Goal: Task Accomplishment & Management: Complete application form

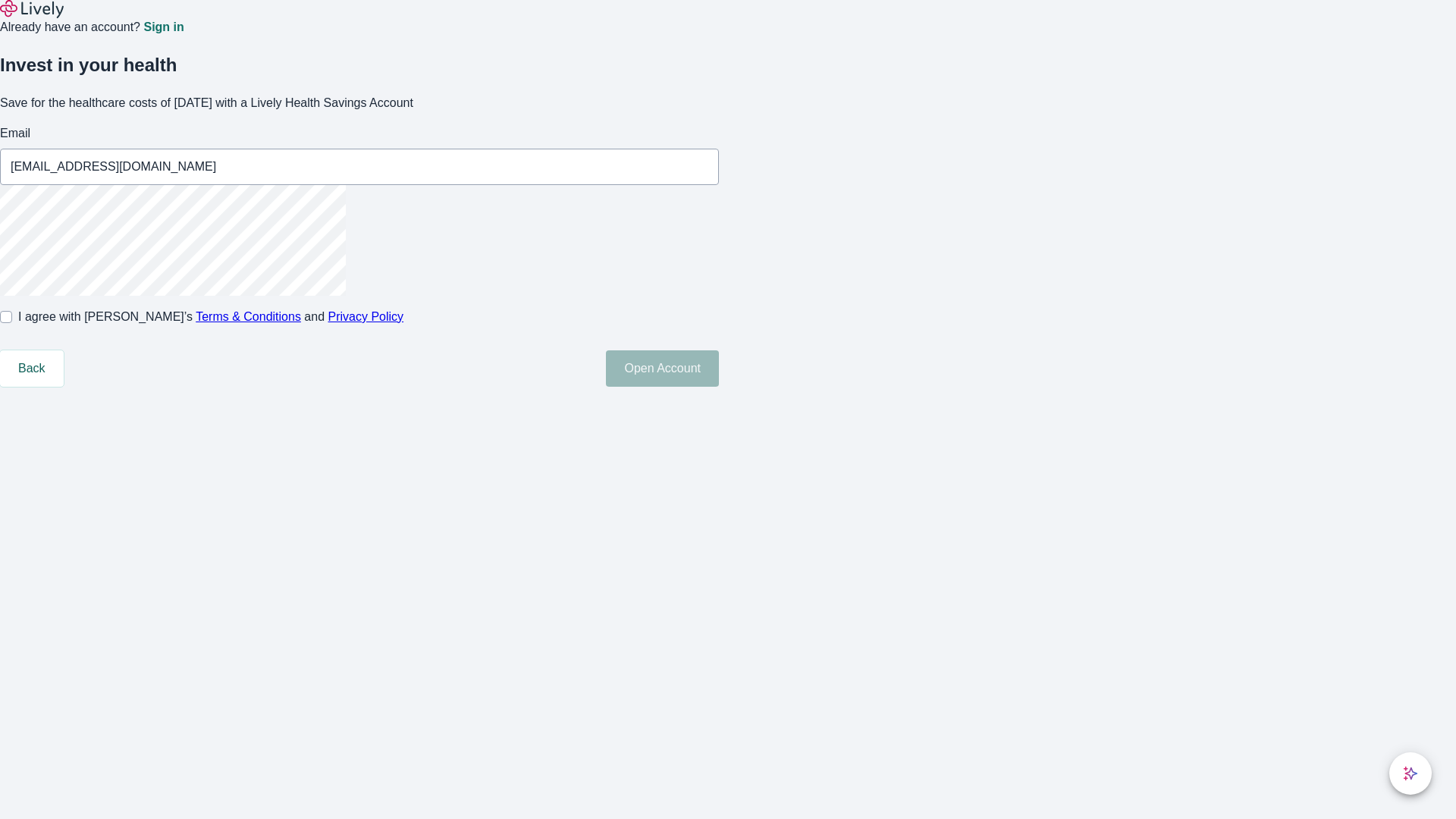
click at [12, 323] on input "I agree with Lively’s Terms & Conditions and Privacy Policy" at bounding box center [6, 317] width 12 height 12
checkbox input "true"
click at [719, 386] on button "Open Account" at bounding box center [662, 369] width 113 height 37
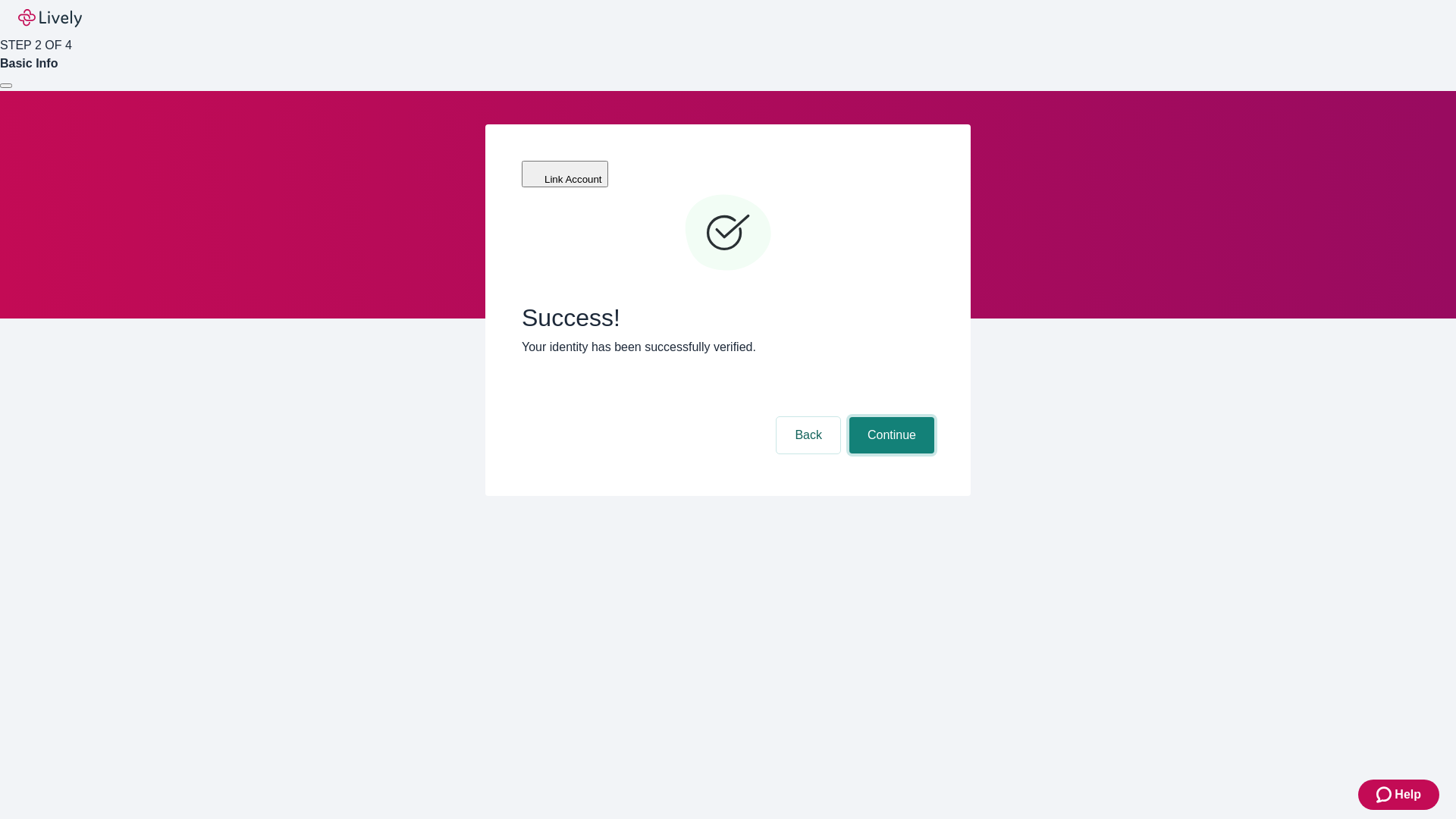
click at [889, 417] on button "Continue" at bounding box center [891, 435] width 85 height 37
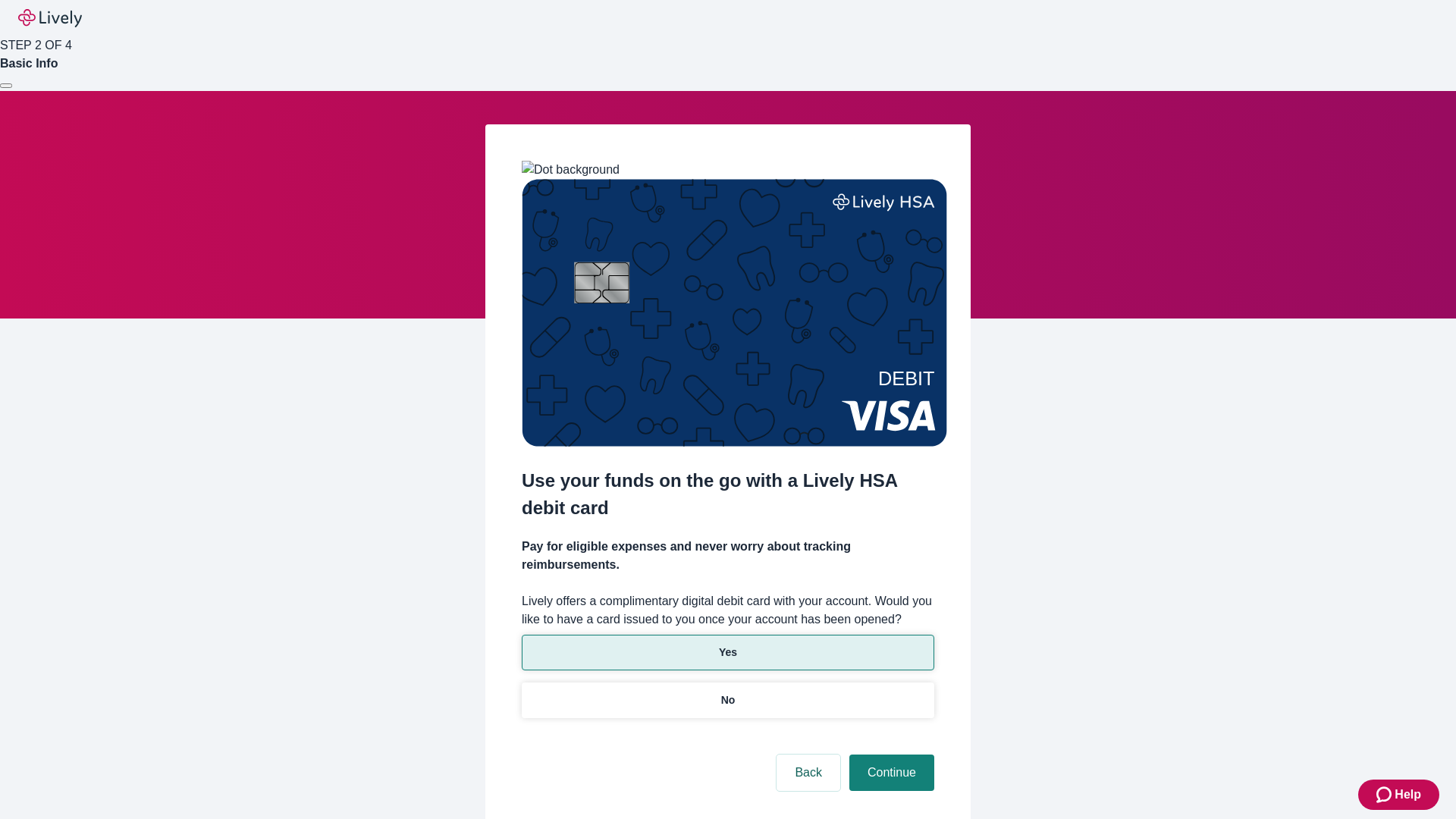
click at [727, 645] on p "Yes" at bounding box center [728, 653] width 18 height 16
click at [889, 754] on button "Continue" at bounding box center [891, 773] width 85 height 37
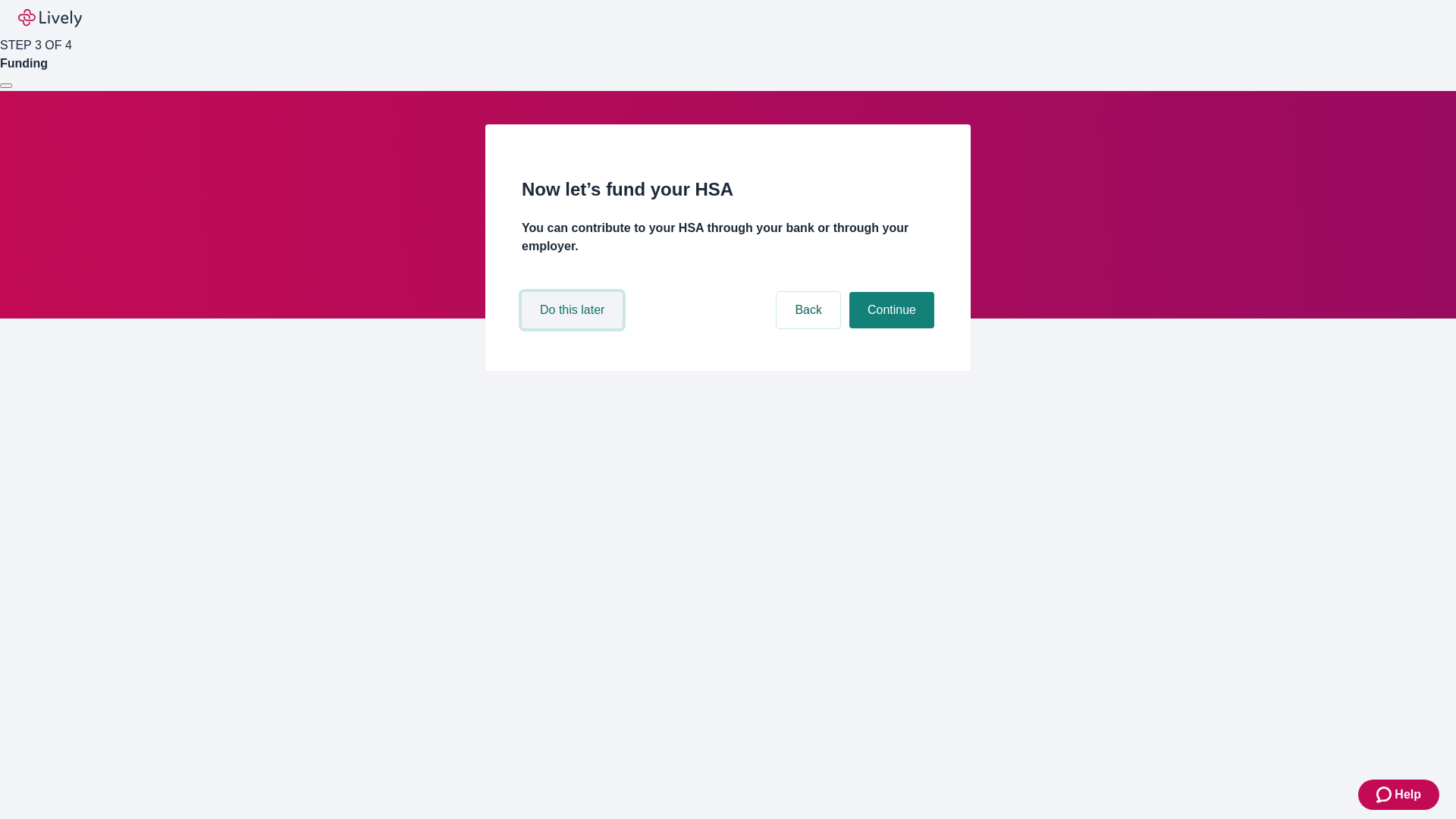
click at [574, 328] on button "Do this later" at bounding box center [572, 310] width 101 height 37
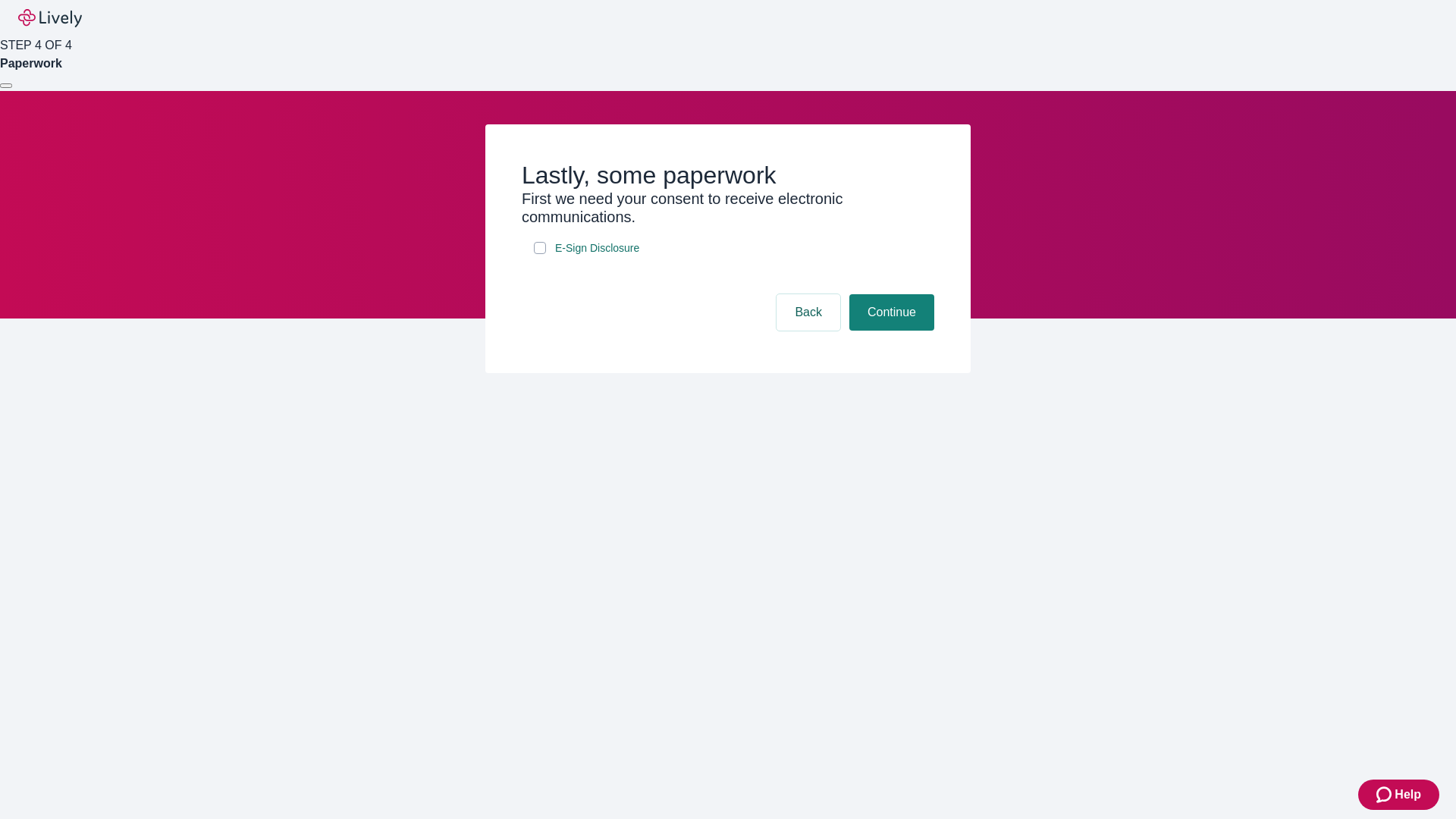
click at [540, 254] on input "E-Sign Disclosure" at bounding box center [540, 248] width 12 height 12
checkbox input "true"
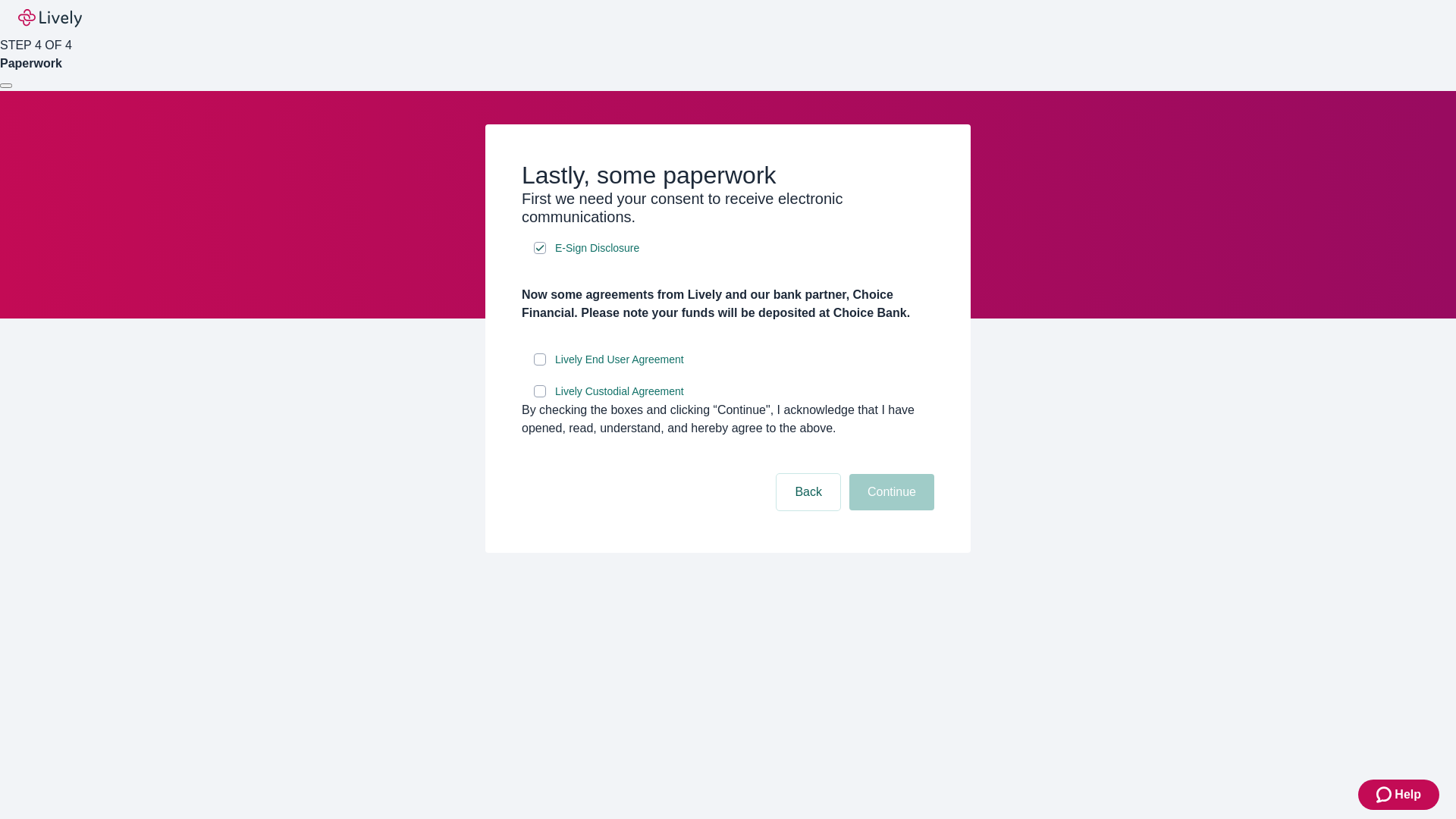
click at [540, 365] on input "Lively End User Agreement" at bounding box center [540, 359] width 12 height 12
checkbox input "true"
click at [540, 398] on input "Lively Custodial Agreement" at bounding box center [540, 392] width 12 height 12
checkbox input "true"
click at [889, 511] on button "Continue" at bounding box center [891, 492] width 85 height 37
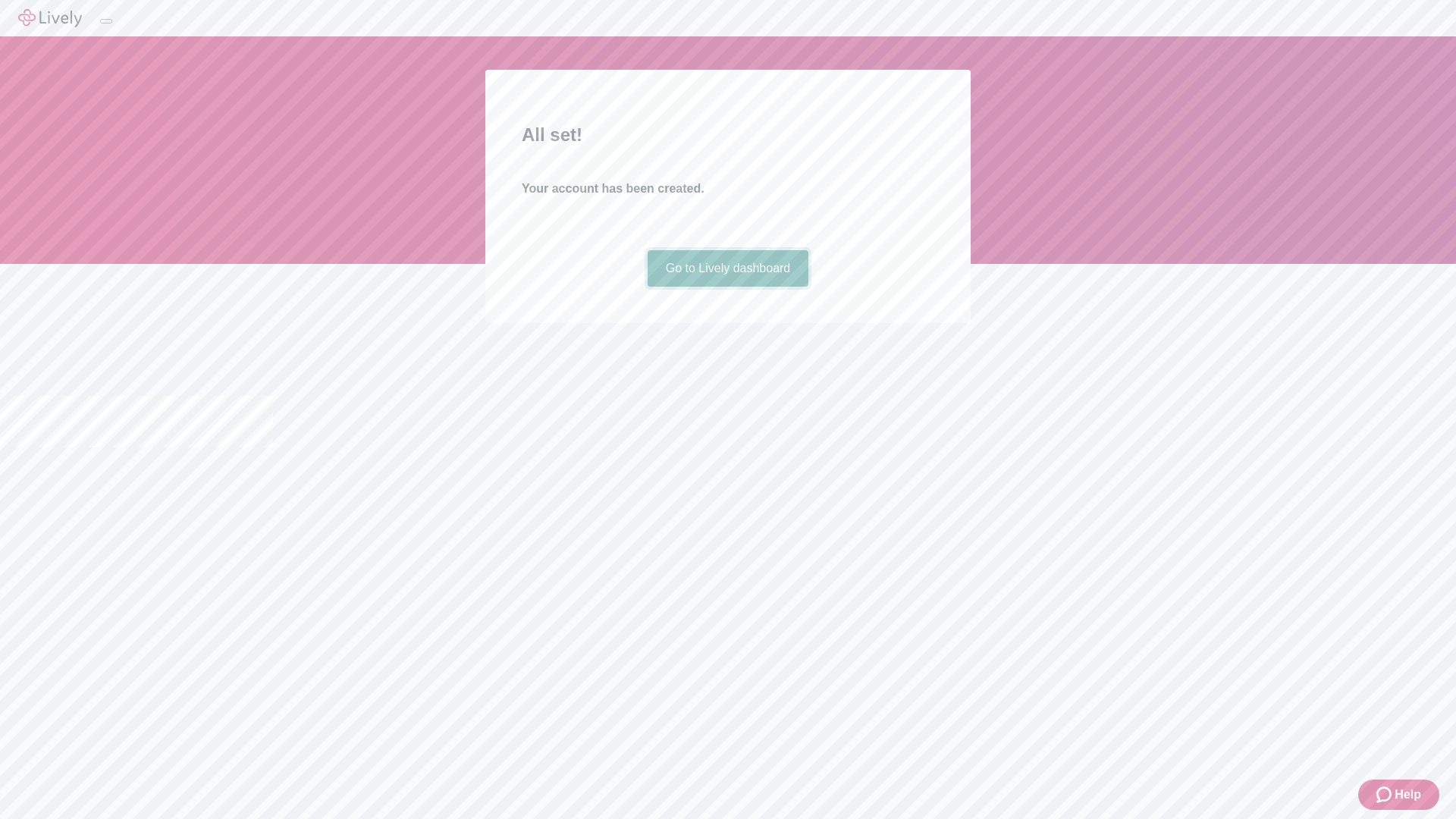
click at [727, 286] on link "Go to Lively dashboard" at bounding box center [728, 269] width 161 height 37
